Goal: Complete application form

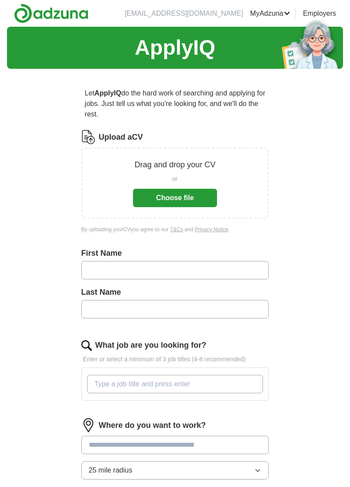
click at [189, 196] on button "Choose file" at bounding box center [175, 198] width 84 height 18
click at [204, 264] on input "text" at bounding box center [175, 270] width 188 height 18
type input "*******"
click at [179, 311] on input "*******" at bounding box center [175, 309] width 188 height 18
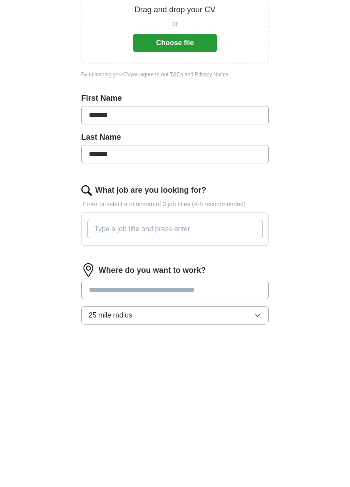
type input "*****"
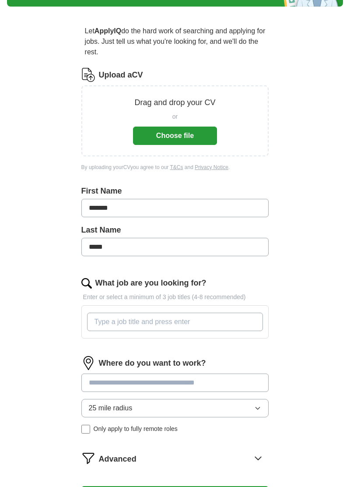
scroll to position [64, 0]
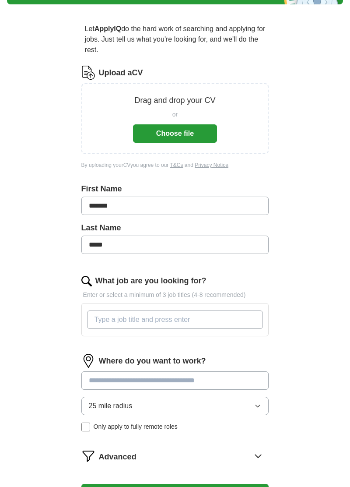
click at [194, 323] on input "What job are you looking for?" at bounding box center [175, 319] width 176 height 18
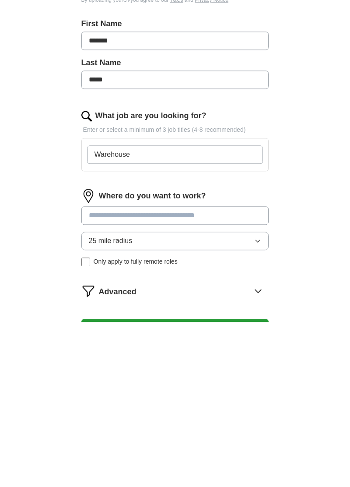
click at [180, 380] on input at bounding box center [175, 380] width 188 height 18
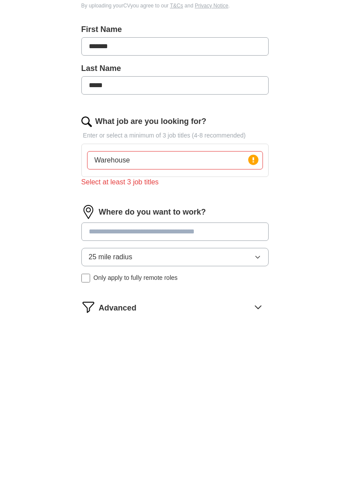
click at [195, 321] on input "Warehouse" at bounding box center [175, 319] width 176 height 18
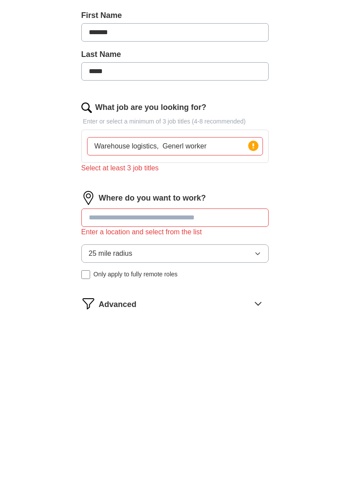
type input "Warehouse logistics, Generl worker"
click at [149, 388] on input at bounding box center [175, 391] width 188 height 18
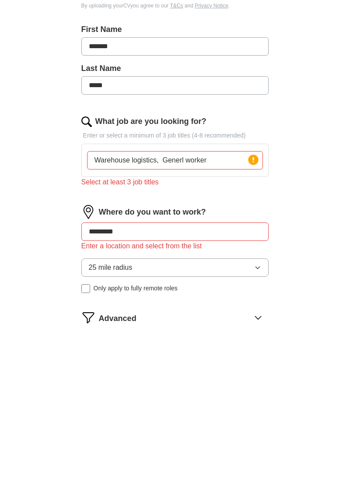
type input "*********"
click at [254, 428] on button "25 mile radius" at bounding box center [175, 427] width 188 height 18
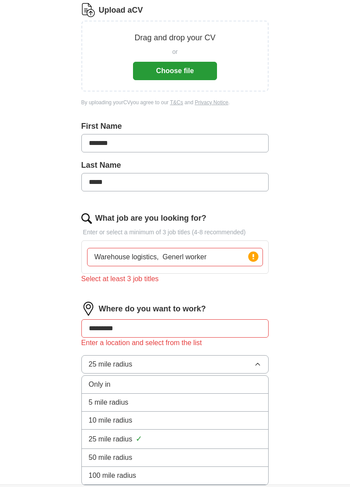
scroll to position [127, 0]
click at [186, 439] on div "25 mile radius ✓" at bounding box center [175, 439] width 173 height 12
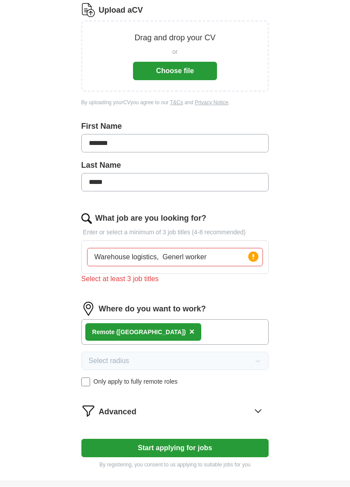
click at [167, 448] on button "Start applying for jobs" at bounding box center [175, 448] width 188 height 18
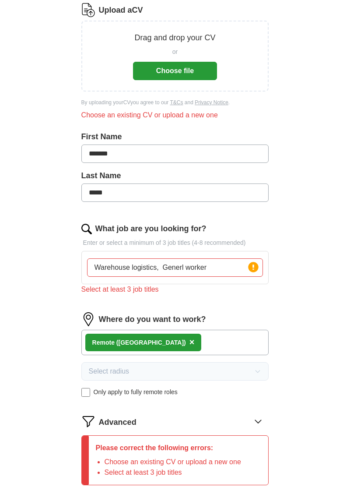
click at [218, 269] on input "Warehouse logistics, Generl worker" at bounding box center [175, 267] width 176 height 18
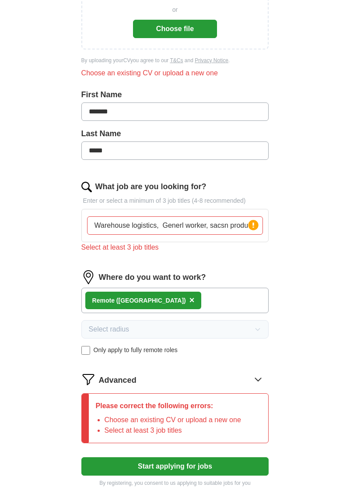
scroll to position [0, 1]
type input "Warehouse logistics, Generl worker, sacsn products"
click at [222, 466] on button "Start applying for jobs" at bounding box center [175, 466] width 188 height 18
click at [169, 465] on button "Start applying for jobs" at bounding box center [175, 466] width 188 height 18
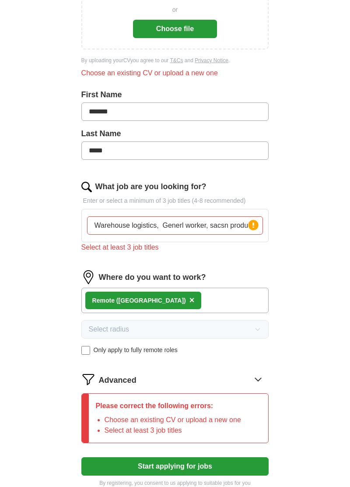
scroll to position [0, 1]
click at [207, 300] on div "Remote ([GEOGRAPHIC_DATA]) ×" at bounding box center [175, 300] width 188 height 25
click at [213, 302] on div "Remote ([GEOGRAPHIC_DATA]) ×" at bounding box center [175, 300] width 188 height 25
click at [219, 299] on div "Remote ([GEOGRAPHIC_DATA]) ×" at bounding box center [175, 300] width 188 height 25
click at [183, 467] on button "Start applying for jobs" at bounding box center [175, 466] width 188 height 18
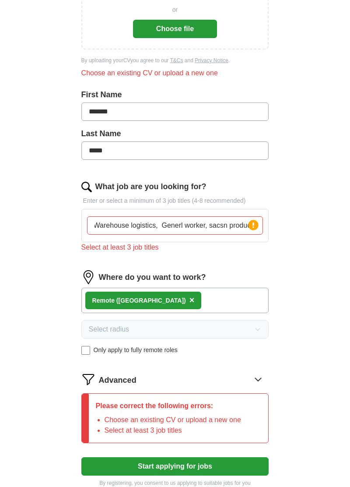
click at [259, 380] on icon at bounding box center [258, 379] width 14 height 14
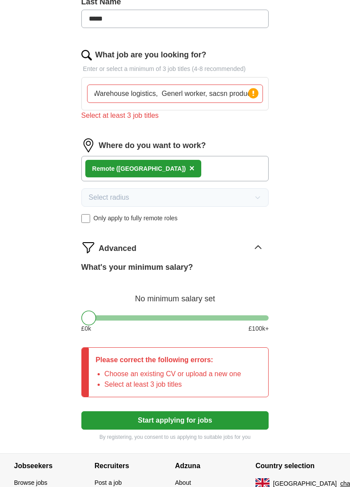
scroll to position [301, 0]
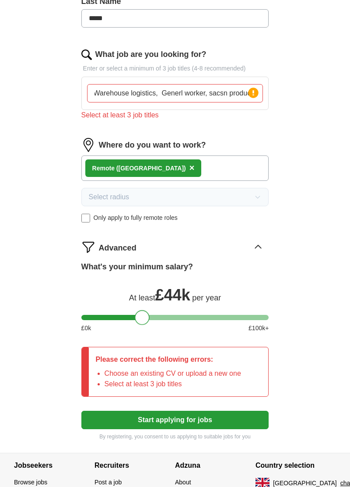
click at [191, 420] on button "Start applying for jobs" at bounding box center [175, 420] width 188 height 18
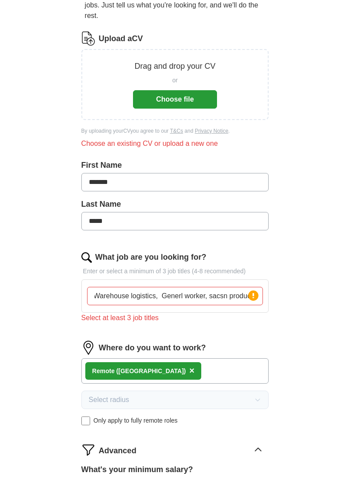
scroll to position [98, 0]
click at [191, 98] on button "Choose file" at bounding box center [175, 100] width 84 height 18
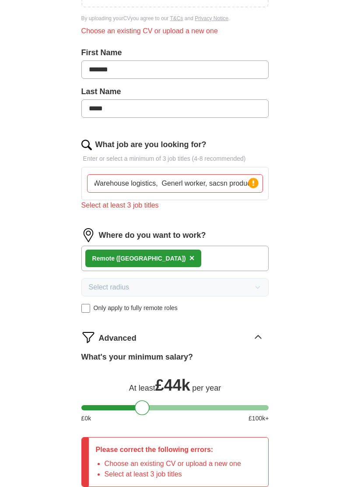
scroll to position [362, 0]
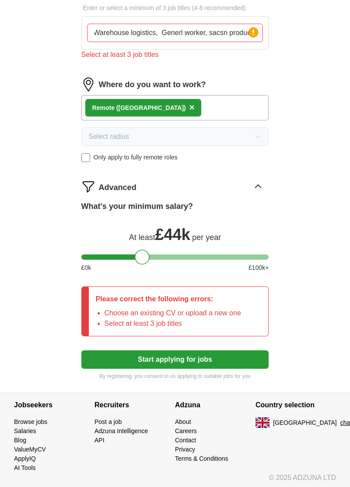
click at [232, 360] on button "Start applying for jobs" at bounding box center [175, 359] width 188 height 18
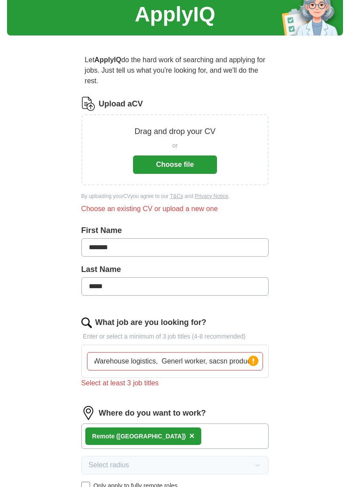
scroll to position [0, 0]
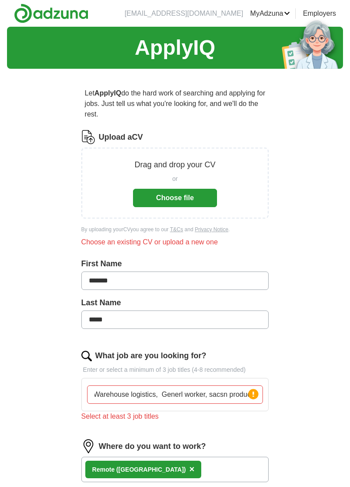
click at [187, 194] on button "Choose file" at bounding box center [175, 198] width 84 height 18
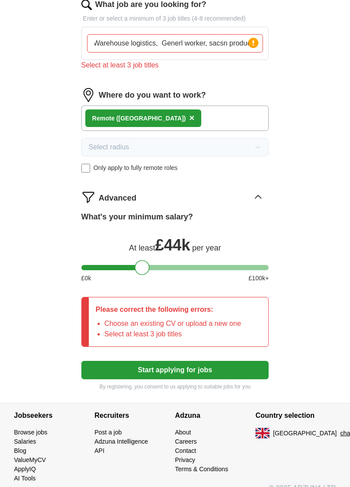
scroll to position [351, 0]
click at [218, 367] on button "Start applying for jobs" at bounding box center [175, 370] width 188 height 18
click at [247, 372] on button "Start applying for jobs" at bounding box center [175, 370] width 188 height 18
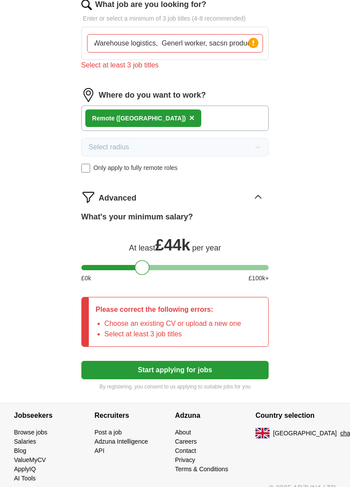
click at [247, 372] on button "Start applying for jobs" at bounding box center [175, 370] width 188 height 18
